Goal: Transaction & Acquisition: Book appointment/travel/reservation

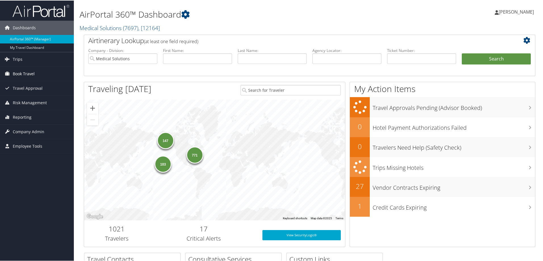
click at [25, 74] on span "Book Travel" at bounding box center [24, 73] width 22 height 14
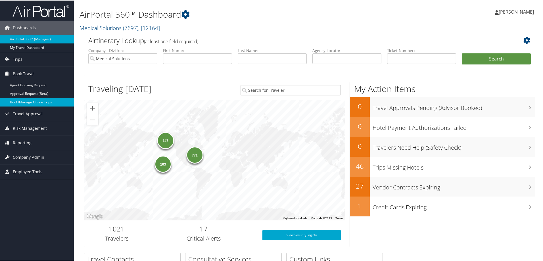
click at [28, 100] on link "Book/Manage Online Trips" at bounding box center [37, 101] width 74 height 9
